Goal: Task Accomplishment & Management: Use online tool/utility

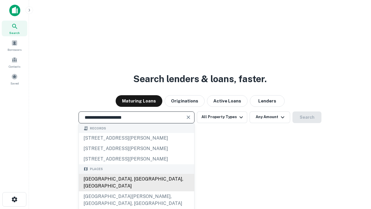
click at [136, 191] on div "[GEOGRAPHIC_DATA], [GEOGRAPHIC_DATA], [GEOGRAPHIC_DATA]" at bounding box center [136, 182] width 115 height 17
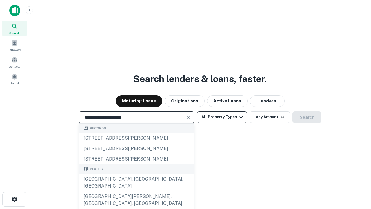
click at [222, 117] on button "All Property Types" at bounding box center [222, 117] width 50 height 12
type input "**********"
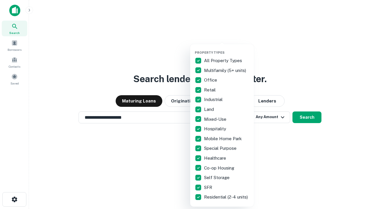
click at [227, 49] on button "button" at bounding box center [227, 49] width 64 height 0
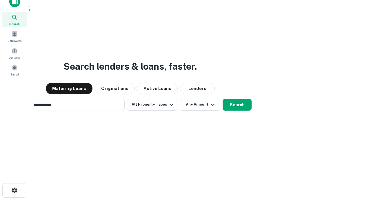
scroll to position [42, 164]
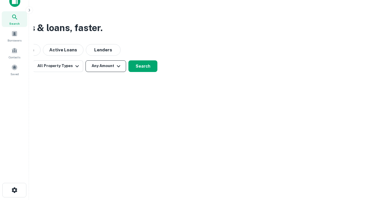
click at [106, 66] on button "Any Amount" at bounding box center [106, 66] width 41 height 12
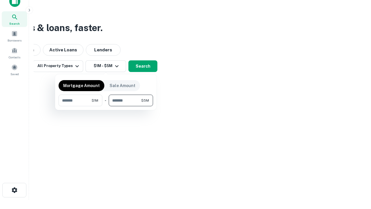
type input "*******"
click at [106, 106] on button "button" at bounding box center [106, 106] width 95 height 0
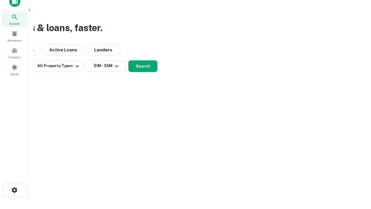
scroll to position [3, 107]
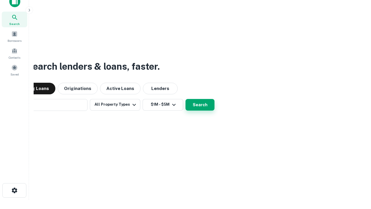
click at [186, 99] on button "Search" at bounding box center [200, 105] width 29 height 12
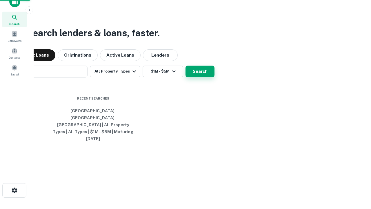
scroll to position [15, 164]
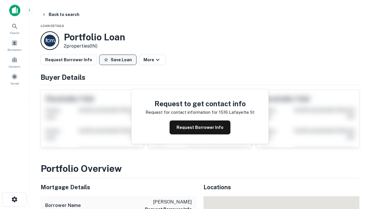
click at [118, 60] on button "Save Loan" at bounding box center [117, 60] width 37 height 10
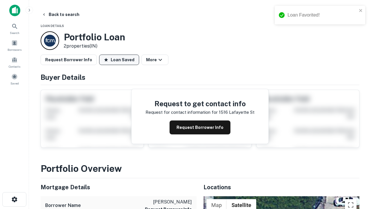
click at [119, 60] on button "Loan Saved" at bounding box center [119, 60] width 40 height 10
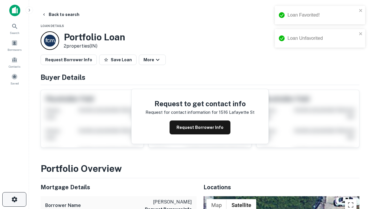
click at [14, 199] on icon "button" at bounding box center [14, 199] width 7 height 7
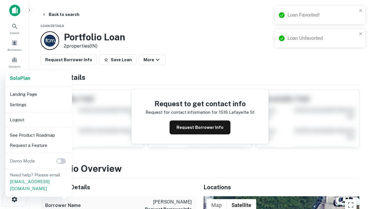
click at [38, 119] on li "Logout" at bounding box center [39, 120] width 62 height 10
